Goal: Find specific page/section: Find specific page/section

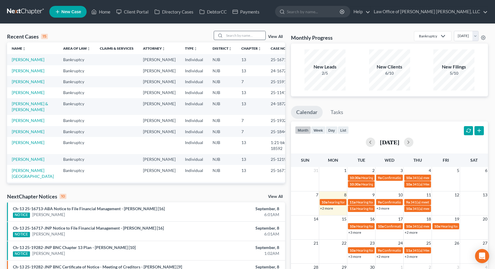
click at [235, 36] on input "search" at bounding box center [244, 35] width 41 height 9
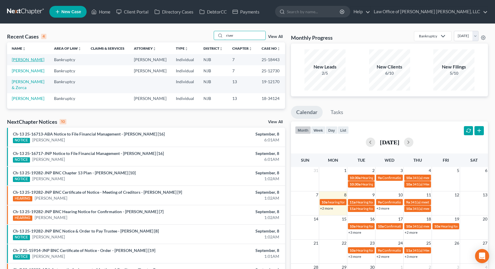
type input "river"
click at [27, 61] on link "[PERSON_NAME]" at bounding box center [28, 59] width 33 height 5
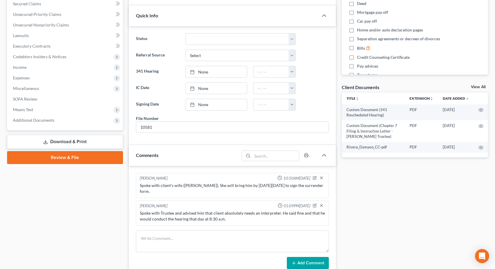
scroll to position [147, 0]
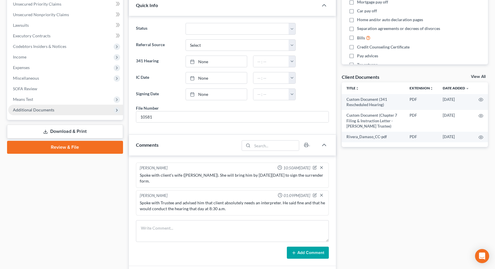
click at [60, 111] on span "Additional Documents" at bounding box center [65, 109] width 115 height 11
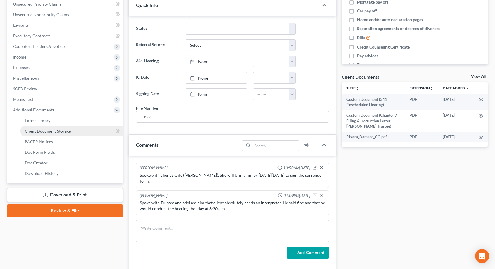
click at [40, 130] on span "Client Document Storage" at bounding box center [48, 130] width 46 height 5
select select "9"
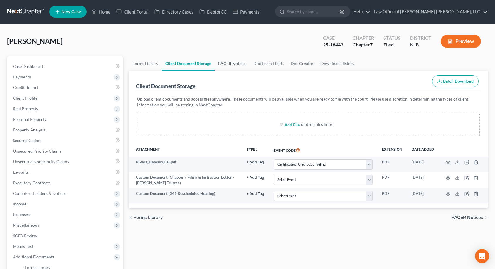
click at [238, 65] on link "PACER Notices" at bounding box center [232, 63] width 35 height 14
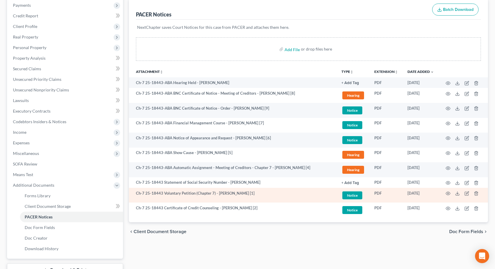
scroll to position [59, 0]
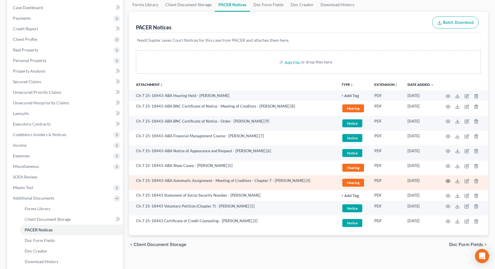
click at [448, 181] on icon "button" at bounding box center [448, 180] width 5 height 5
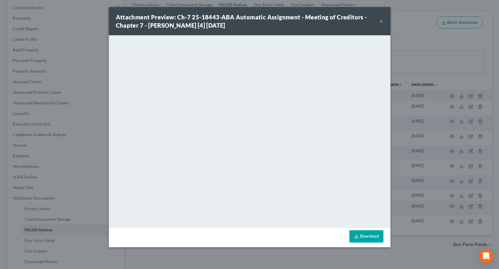
click at [382, 22] on button "×" at bounding box center [382, 21] width 4 height 7
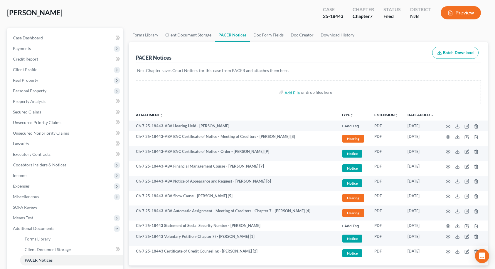
scroll to position [0, 0]
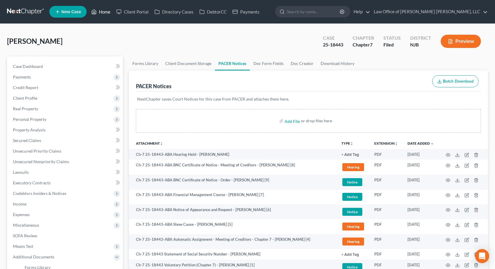
click at [100, 13] on link "Home" at bounding box center [100, 11] width 25 height 11
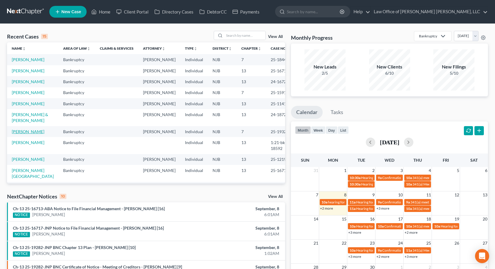
click at [40, 134] on link "[PERSON_NAME]" at bounding box center [28, 131] width 33 height 5
select select "10"
select select "6"
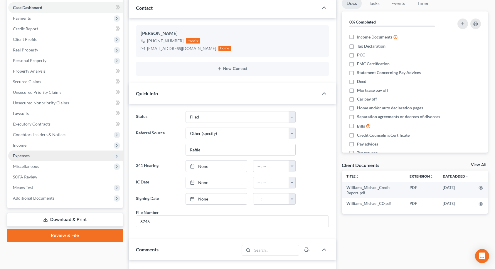
scroll to position [88, 0]
